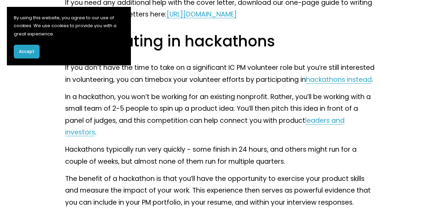
scroll to position [1953, 0]
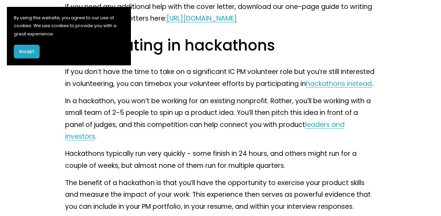
click at [316, 89] on link "hackathons instead" at bounding box center [339, 83] width 66 height 9
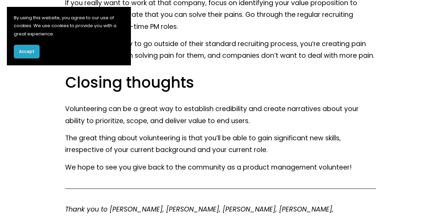
scroll to position [3240, 0]
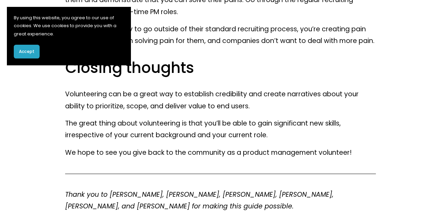
click at [77, 142] on p "The great thing about volunteering is that you’ll be able to gain significant n…" at bounding box center [220, 130] width 311 height 24
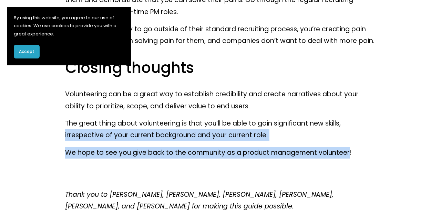
drag, startPoint x: 77, startPoint y: 149, endPoint x: 319, endPoint y: 166, distance: 243.1
click at [72, 159] on p "We hope to see you give back to the community as a product management volunteer!" at bounding box center [220, 153] width 311 height 12
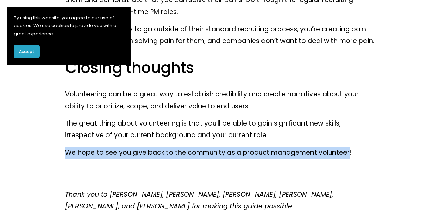
drag, startPoint x: 72, startPoint y: 166, endPoint x: 328, endPoint y: 161, distance: 255.3
click at [328, 159] on p "We hope to see you give back to the community as a product management volunteer!" at bounding box center [220, 153] width 311 height 12
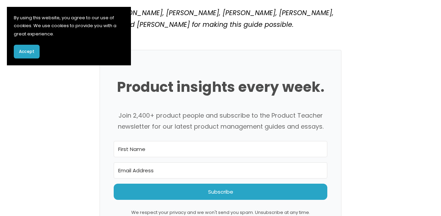
scroll to position [3422, 0]
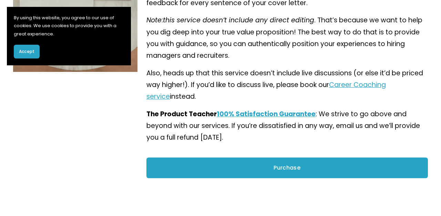
scroll to position [288, 0]
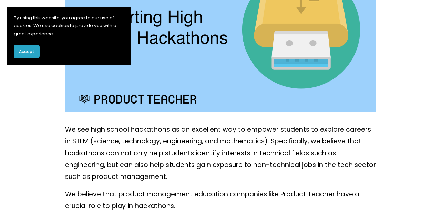
scroll to position [185, 0]
